Goal: Information Seeking & Learning: Learn about a topic

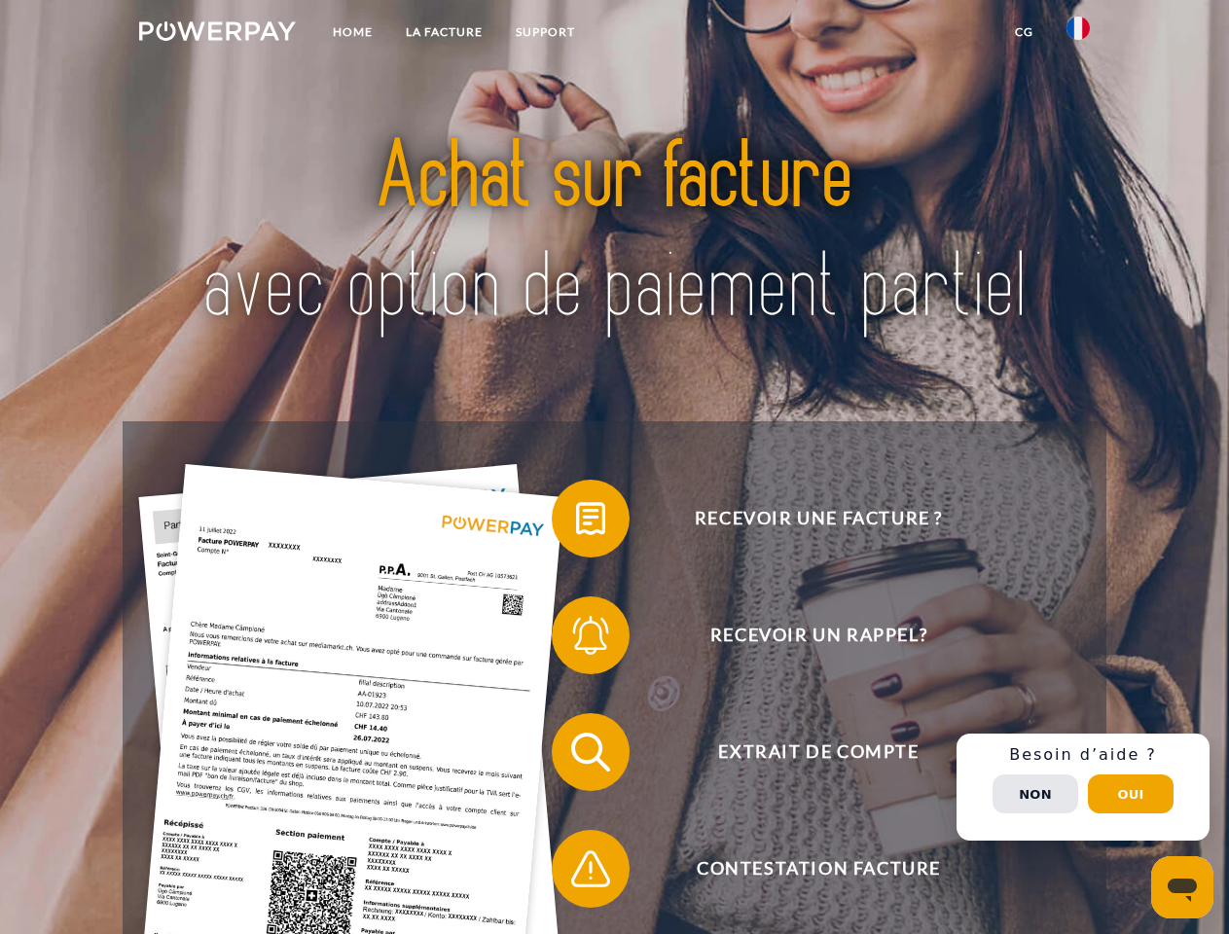
click at [217, 34] on img at bounding box center [217, 30] width 157 height 19
click at [1078, 34] on img at bounding box center [1078, 28] width 23 height 23
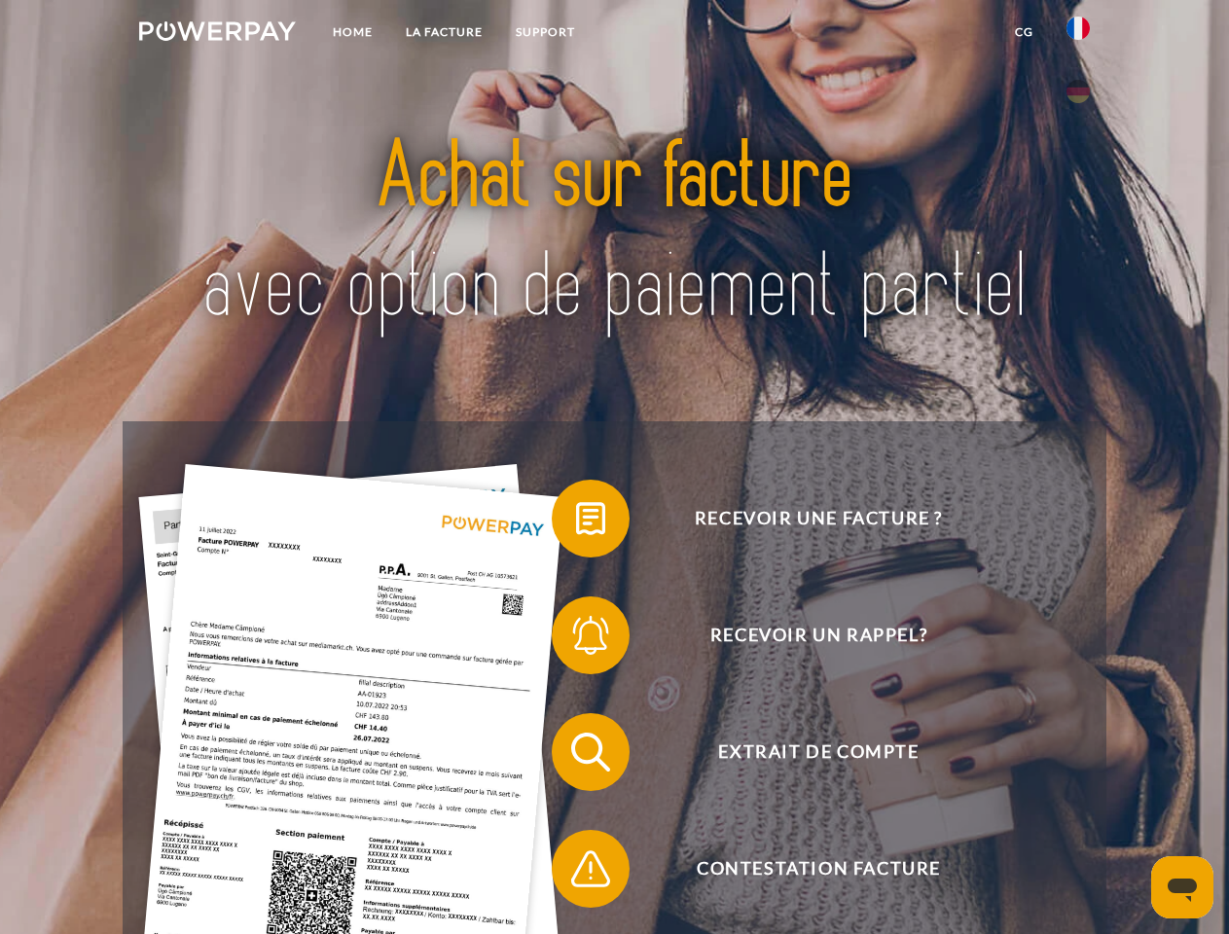
click at [1024, 32] on link "CG" at bounding box center [1024, 32] width 52 height 35
click at [576, 523] on span at bounding box center [561, 518] width 97 height 97
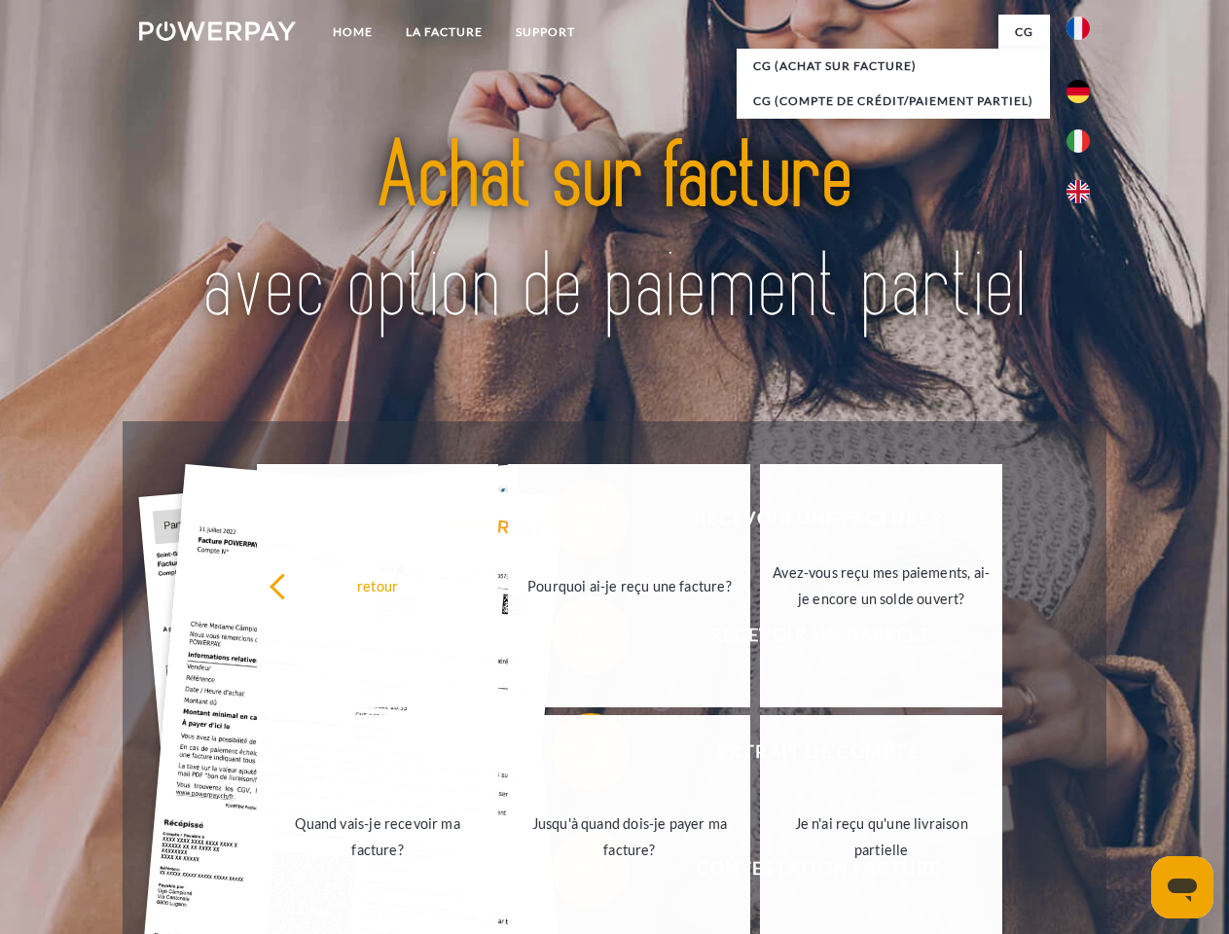
click at [576, 639] on div "Recevoir une facture ? Recevoir un rappel? Extrait de compte retour" at bounding box center [614, 810] width 983 height 779
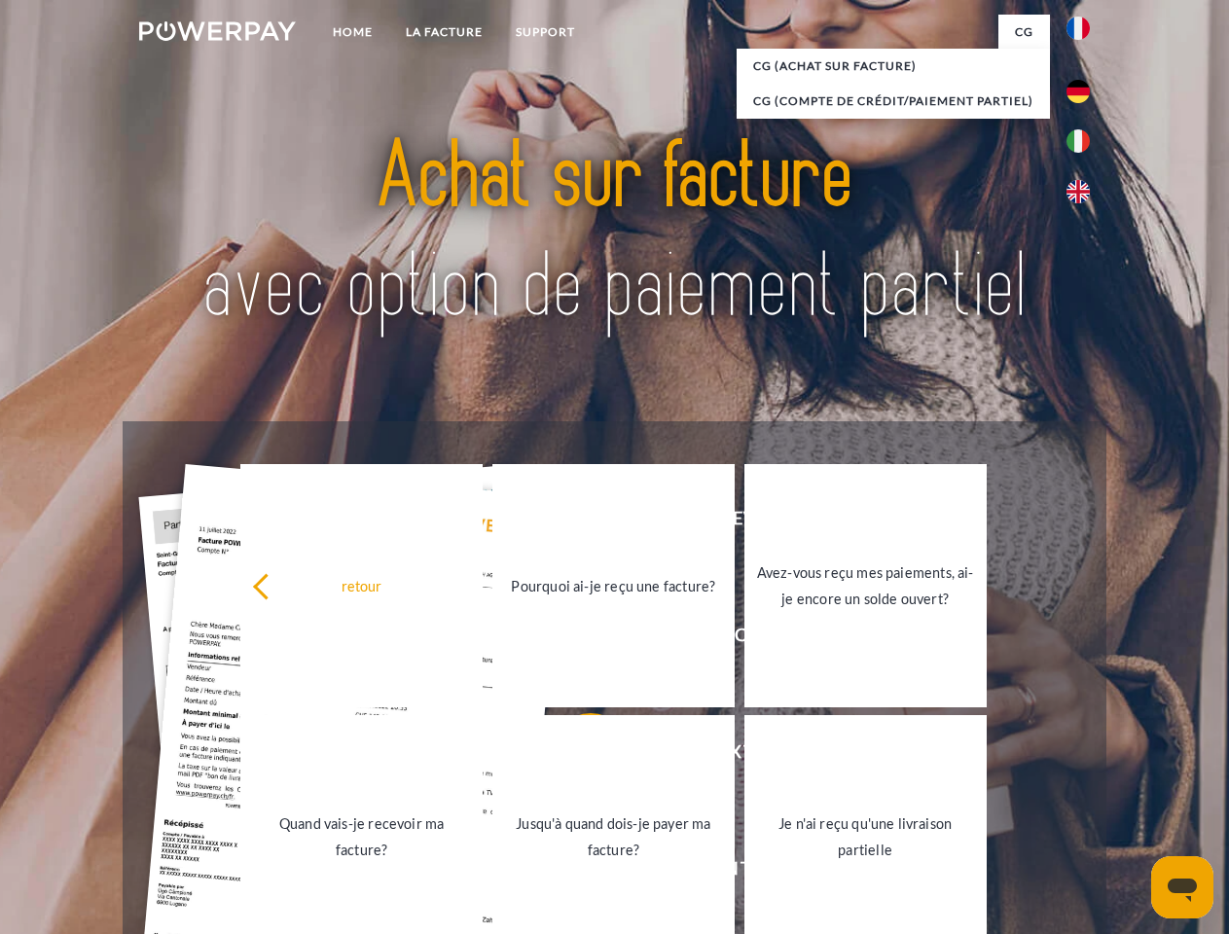
click at [576, 756] on link "Jusqu'à quand dois-je payer ma facture?" at bounding box center [613, 836] width 242 height 243
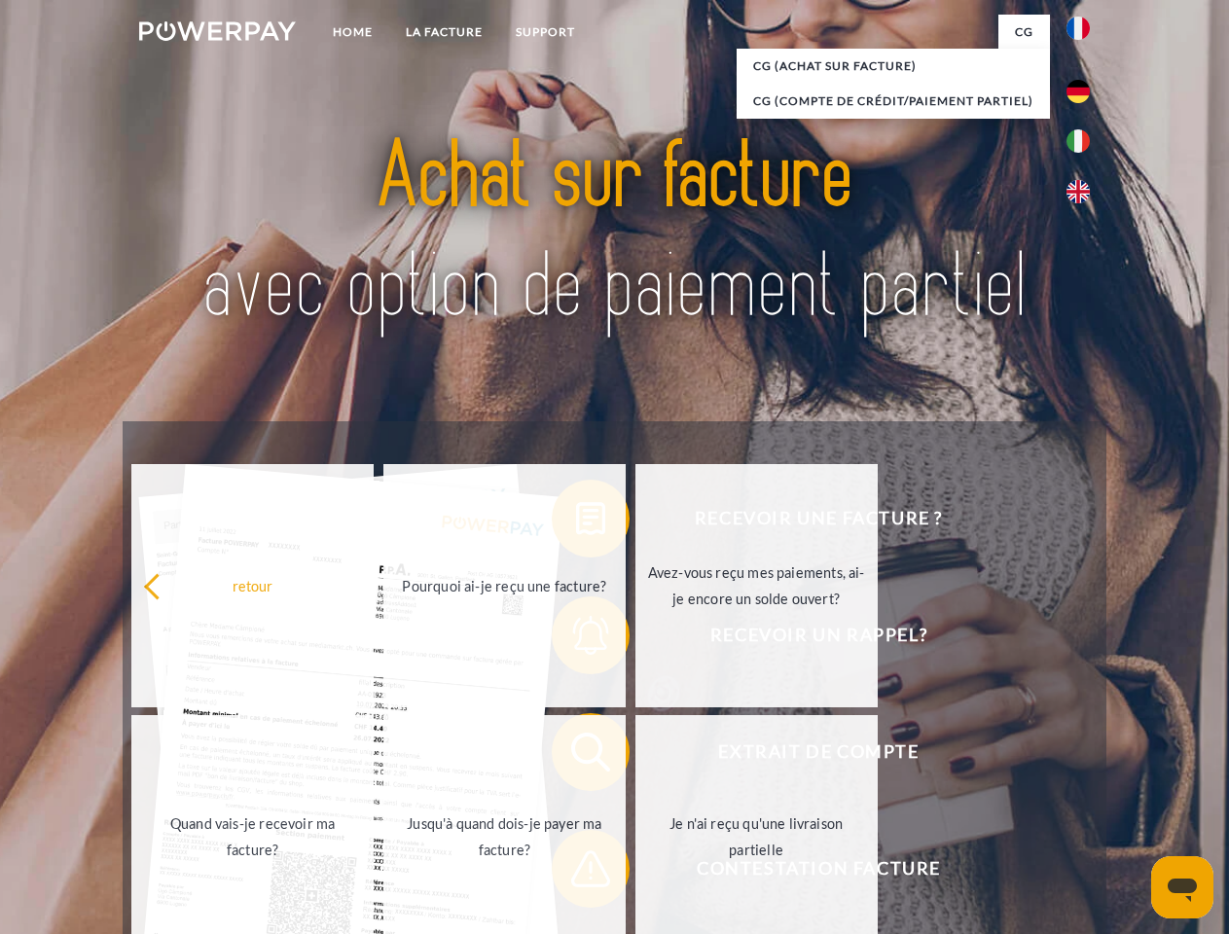
click at [576, 873] on span at bounding box center [561, 868] width 97 height 97
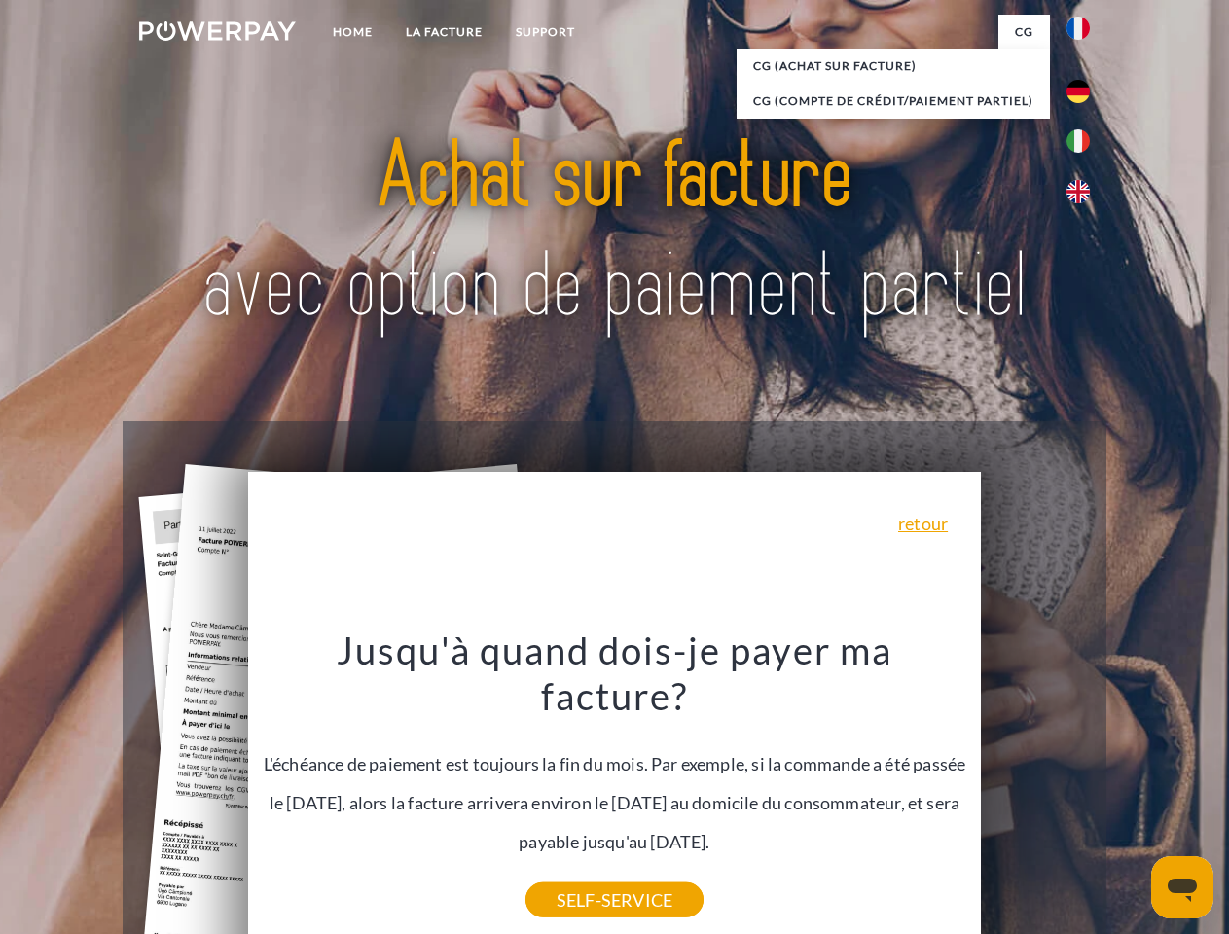
click at [1083, 787] on div "Recevoir une facture ? Recevoir un rappel? Extrait de compte retour" at bounding box center [614, 810] width 983 height 779
click at [1035, 791] on span "Extrait de compte" at bounding box center [818, 752] width 477 height 78
click at [1131, 794] on header "Home LA FACTURE Support" at bounding box center [614, 672] width 1229 height 1344
